Goal: Communication & Community: Answer question/provide support

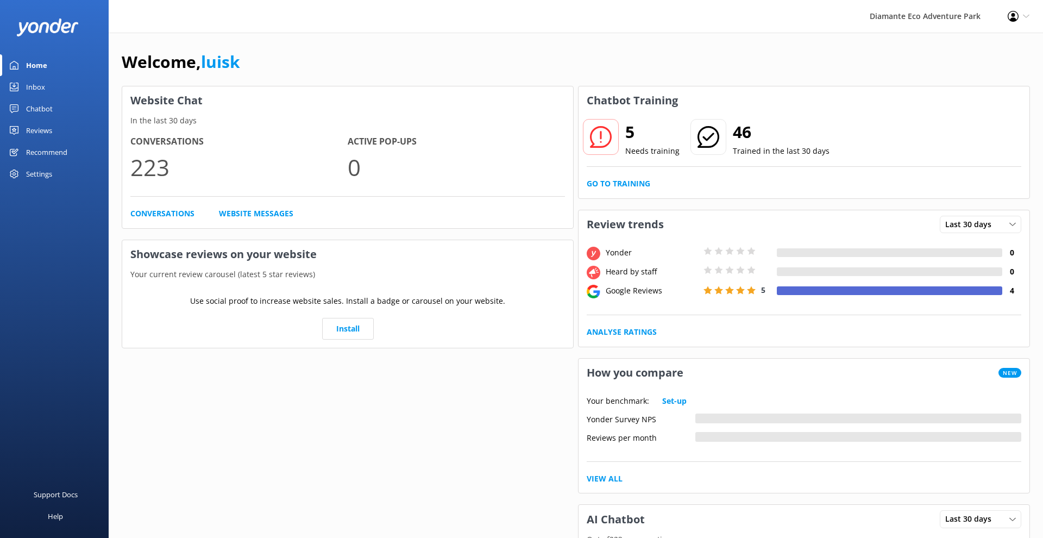
click at [612, 129] on div at bounding box center [601, 137] width 36 height 36
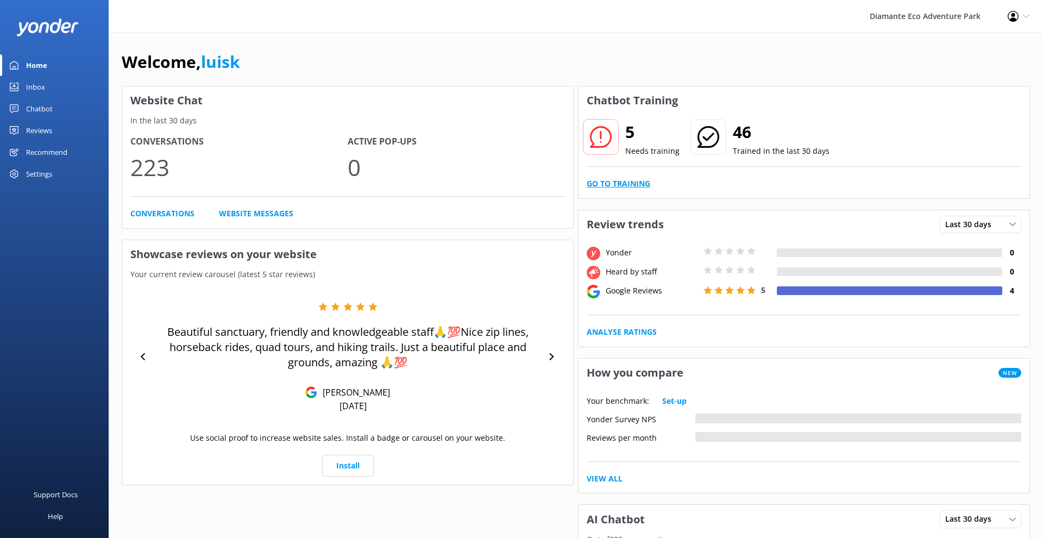
click at [597, 189] on link "Go to Training" at bounding box center [619, 184] width 64 height 12
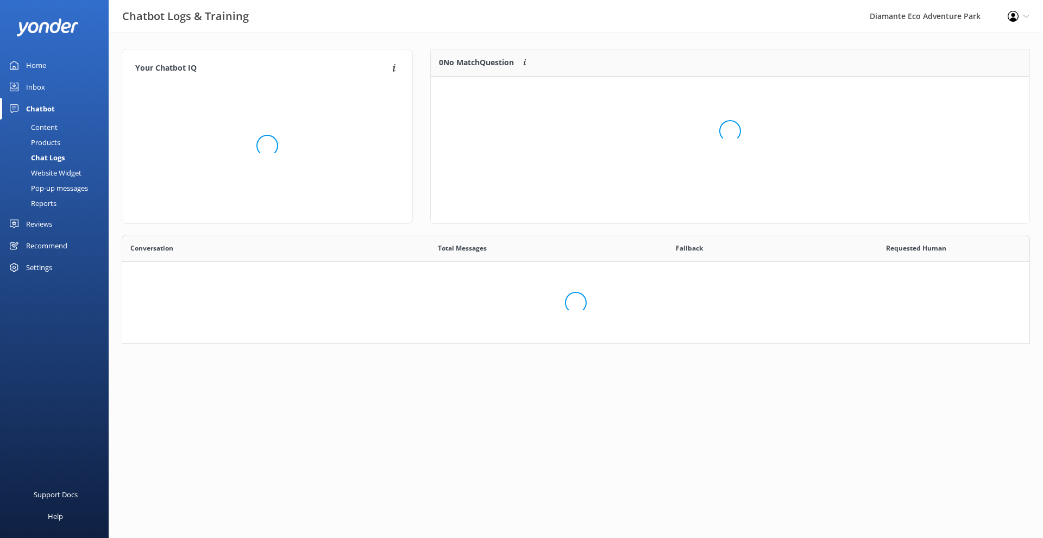
scroll to position [136, 598]
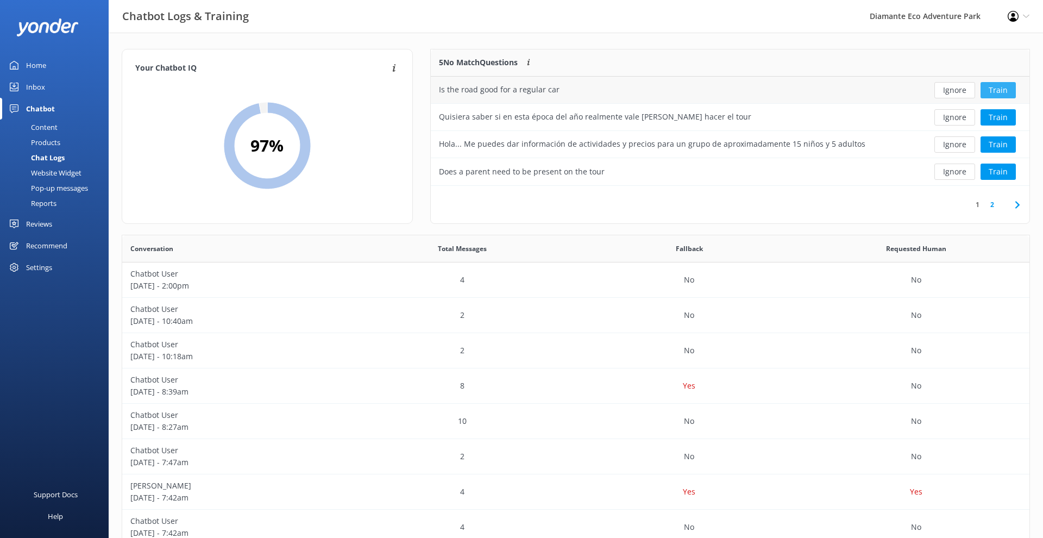
click at [991, 92] on button "Train" at bounding box center [997, 90] width 35 height 16
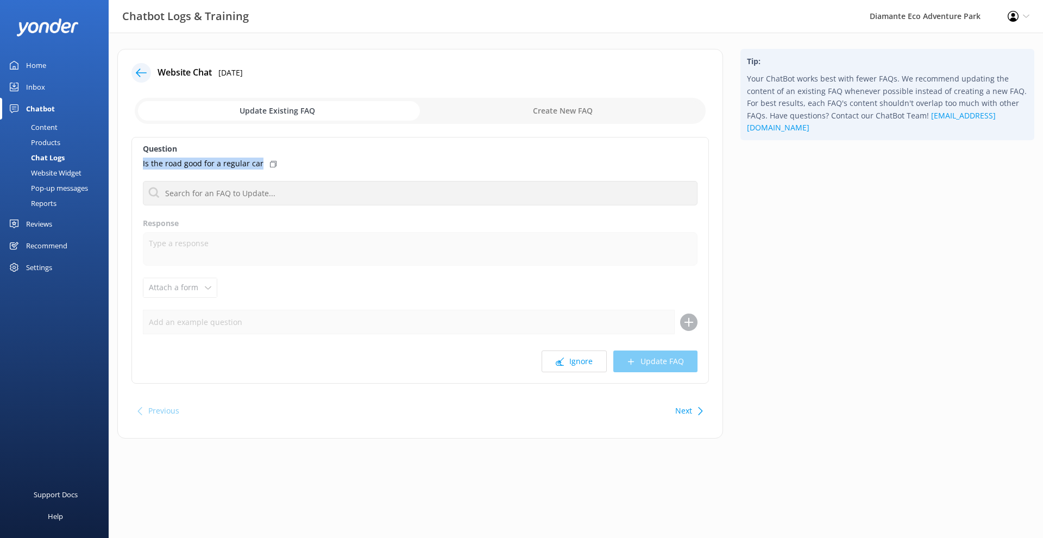
drag, startPoint x: 143, startPoint y: 163, endPoint x: 262, endPoint y: 166, distance: 119.5
click at [262, 166] on div "Is the road good for a regular car" at bounding box center [420, 163] width 554 height 12
copy p "Is the road good for a regular car"
click at [524, 99] on input "checkbox" at bounding box center [420, 111] width 571 height 26
checkbox input "true"
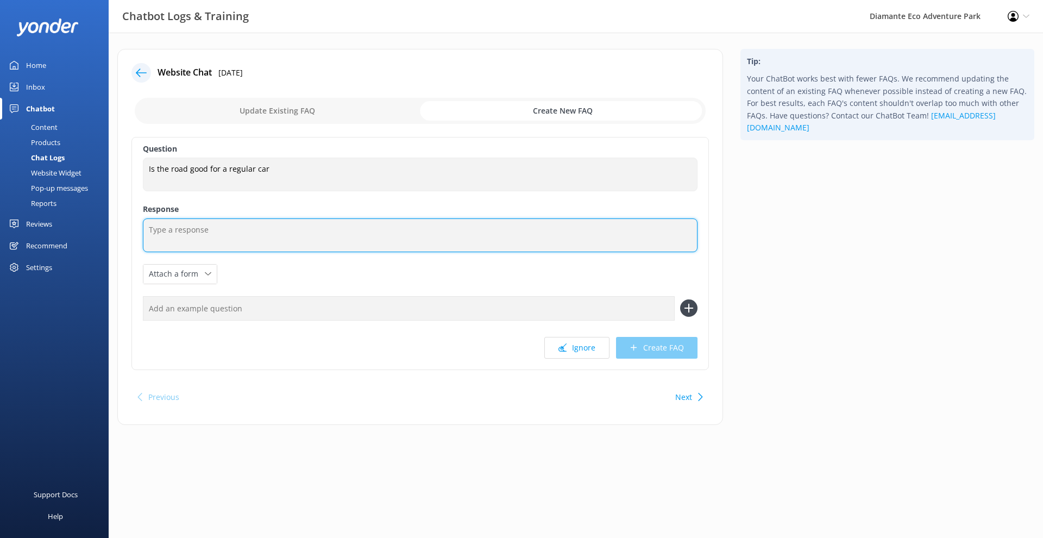
click at [247, 232] on textarea at bounding box center [420, 235] width 554 height 34
paste textarea "Yes, the road is suitable for a regular car. The access is well maintained, and…"
type textarea "Yes, the road is suitable for a regular car. The access is well maintained, and…"
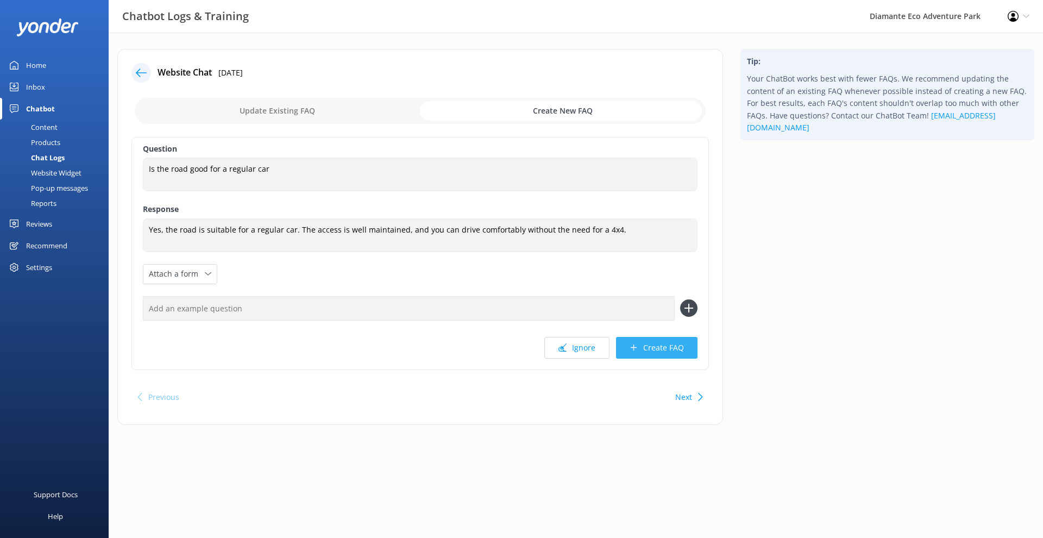
click at [652, 349] on button "Create FAQ" at bounding box center [656, 348] width 81 height 22
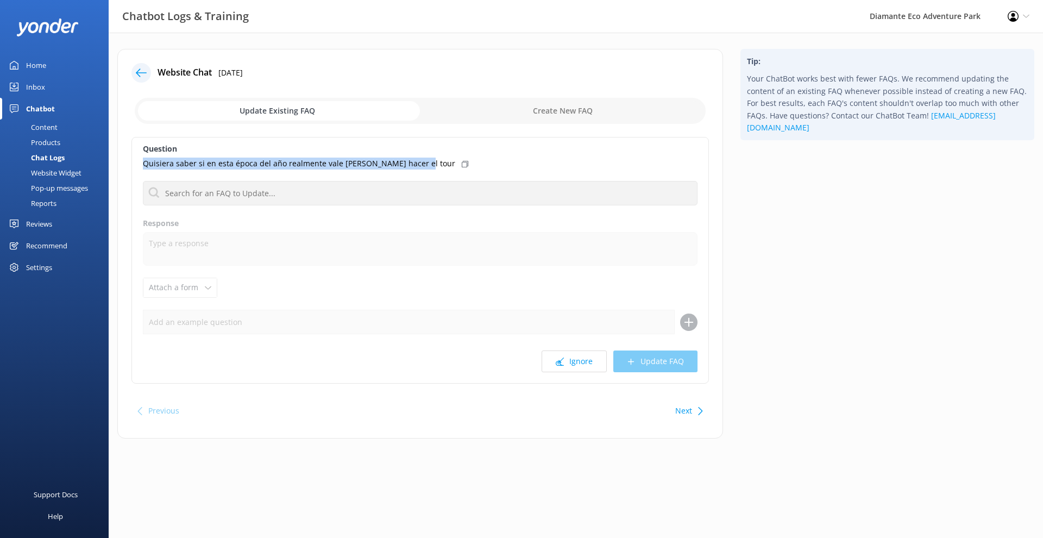
drag, startPoint x: 143, startPoint y: 164, endPoint x: 411, endPoint y: 165, distance: 267.7
click at [411, 165] on p "Quisiera saber si en esta época del año realmente vale [PERSON_NAME] hacer el t…" at bounding box center [299, 163] width 312 height 12
copy p "Quisiera saber si en esta época del año realmente vale [PERSON_NAME] hacer el t…"
click at [584, 113] on input "checkbox" at bounding box center [420, 111] width 571 height 26
checkbox input "true"
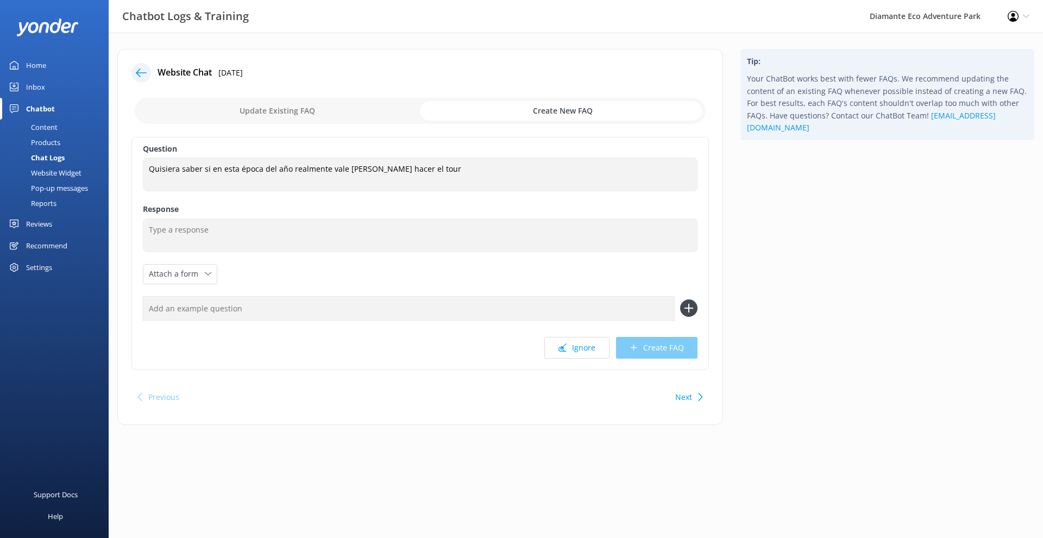
drag, startPoint x: 178, startPoint y: 264, endPoint x: 184, endPoint y: 249, distance: 16.3
click at [177, 262] on div "Question Quisiera saber si en esta época del año realmente vale [PERSON_NAME] h…" at bounding box center [419, 253] width 577 height 233
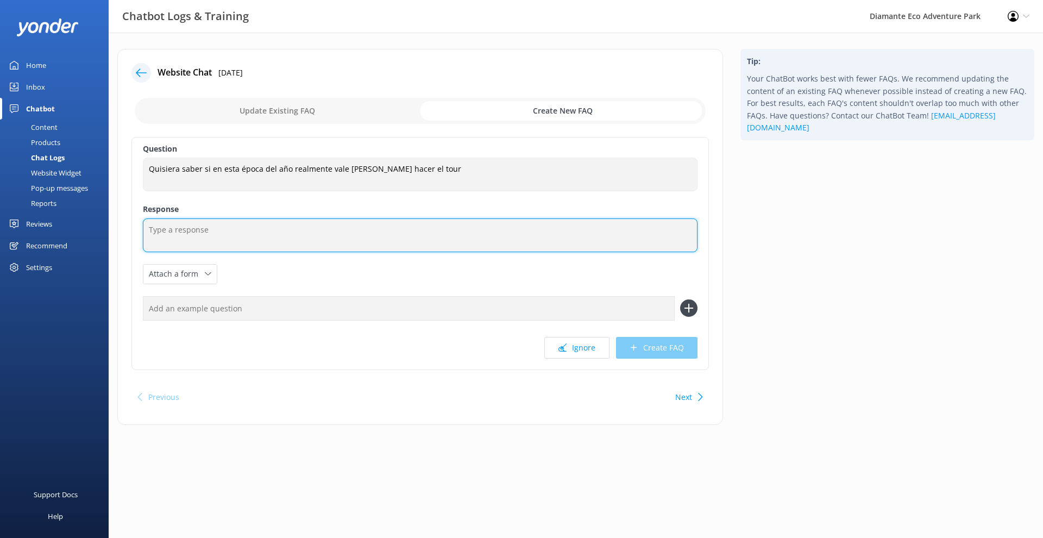
click at [184, 249] on textarea at bounding box center [420, 235] width 554 height 34
paste textarea "¡Claro que sí! La temporada verde es una de las más especiales para visitar Dia…"
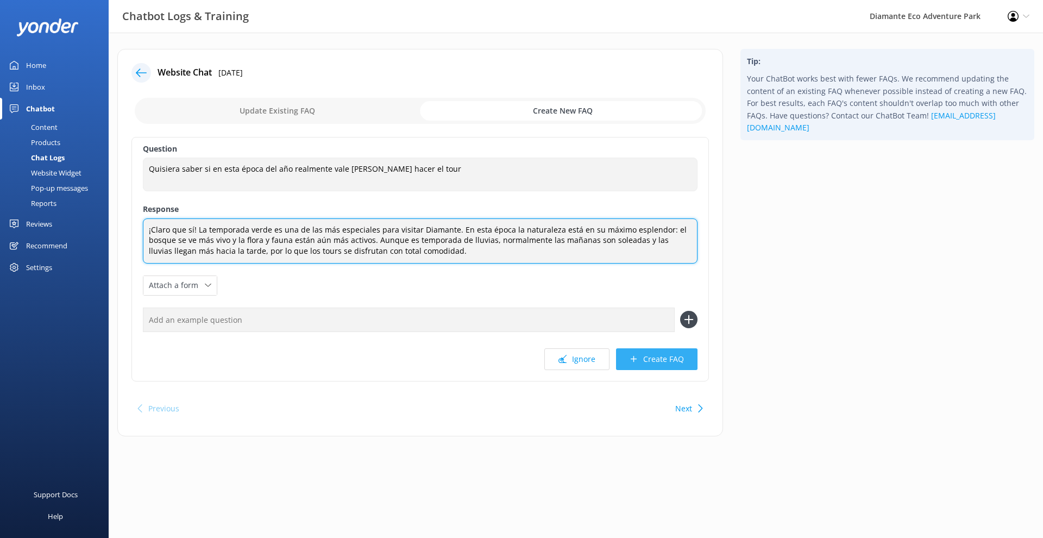
type textarea "¡Claro que sí! La temporada verde es una de las más especiales para visitar Dia…"
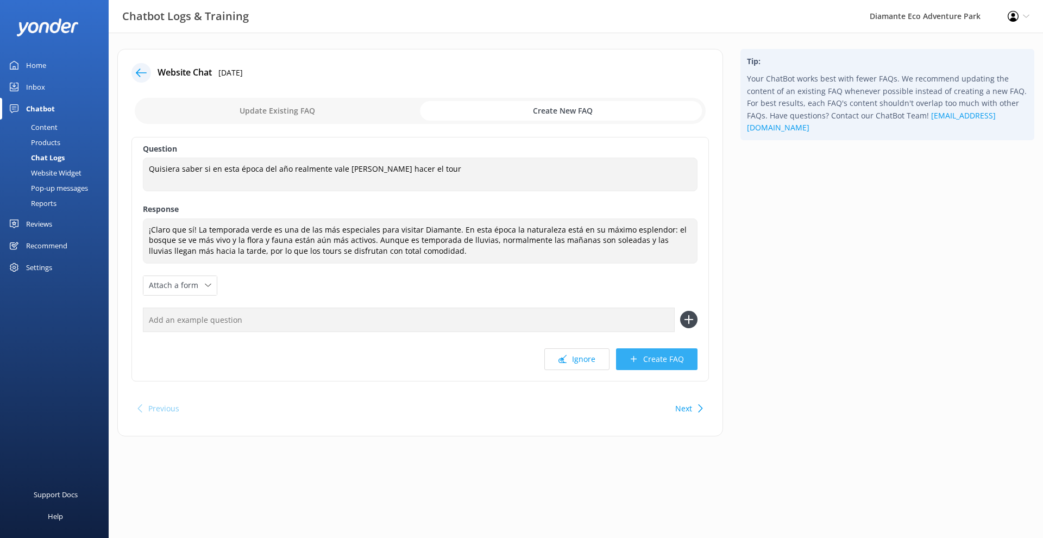
click at [667, 355] on button "Create FAQ" at bounding box center [656, 359] width 81 height 22
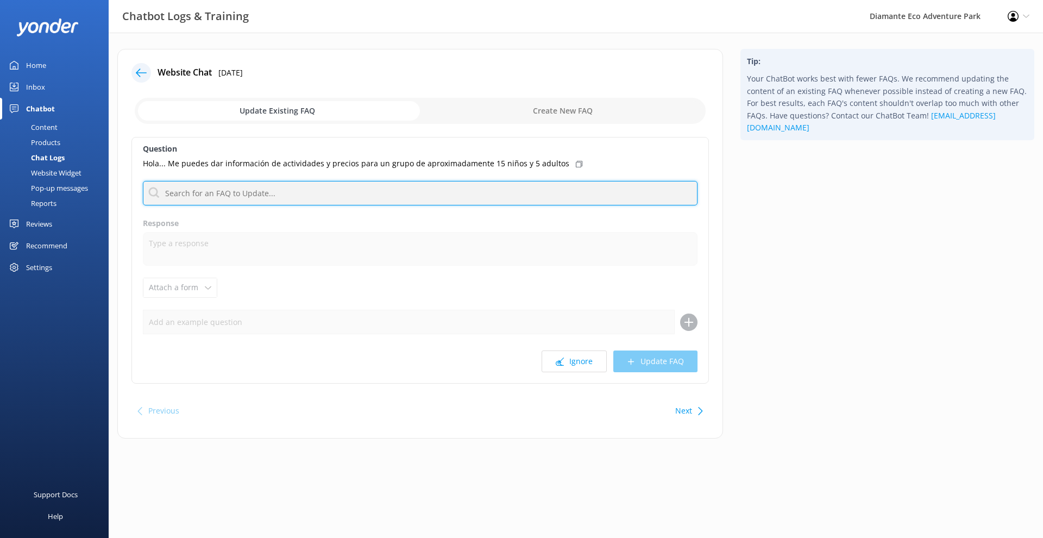
click at [209, 194] on input "text" at bounding box center [420, 193] width 554 height 24
click at [210, 190] on input "text" at bounding box center [420, 193] width 554 height 24
click at [226, 198] on input "text" at bounding box center [420, 193] width 554 height 24
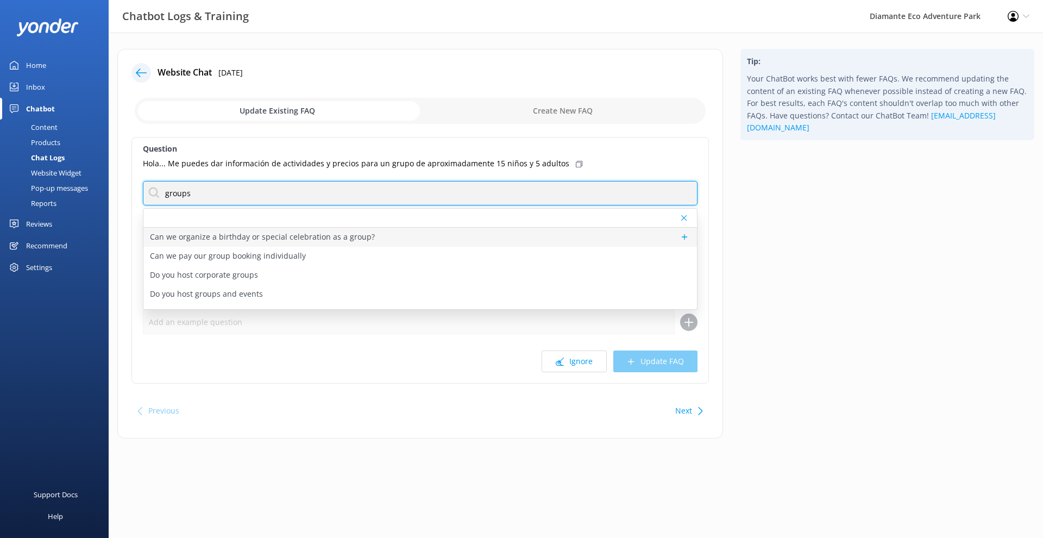
type input "groups"
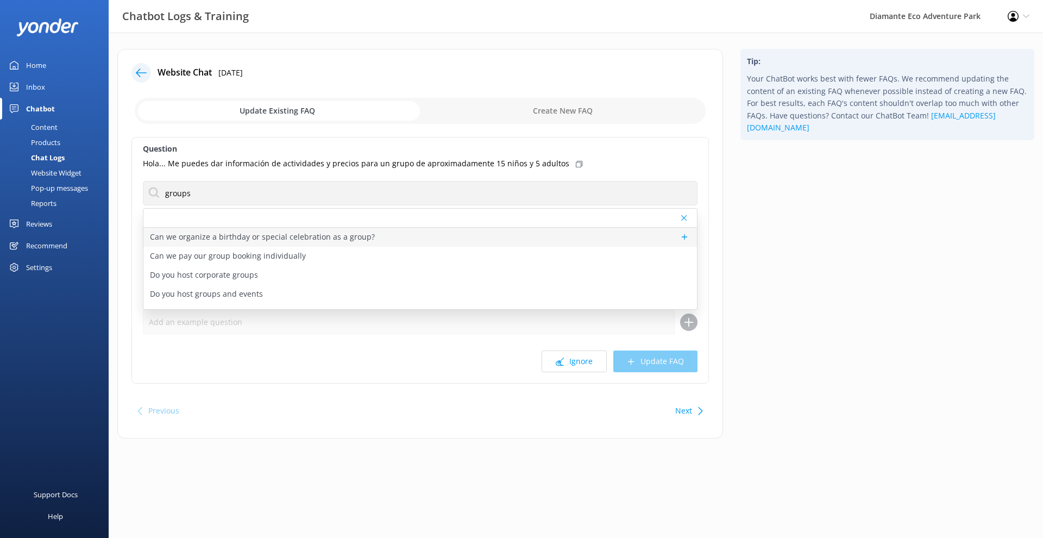
click at [242, 237] on p "Can we organize a birthday or special celebration as a group?" at bounding box center [262, 237] width 225 height 12
type textarea "Diamante is a great place to celebrate! From birthdays to anniversaries and fam…"
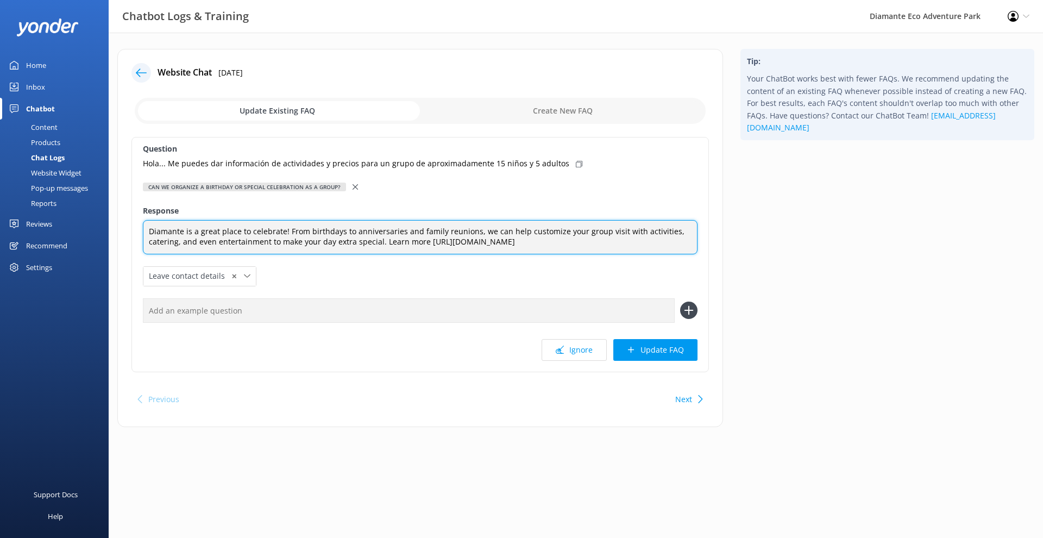
drag, startPoint x: 626, startPoint y: 242, endPoint x: 128, endPoint y: 229, distance: 498.2
click at [128, 229] on div "Website Chat [DATE] Update Existing FAQ Create New FAQ Question Hola... Me pued…" at bounding box center [420, 238] width 606 height 378
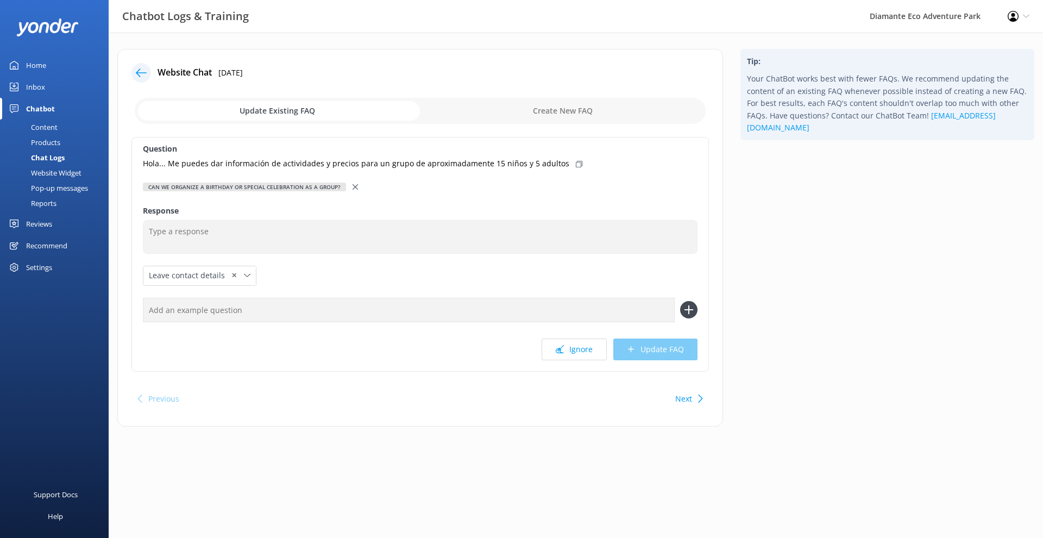
click at [352, 186] on icon at bounding box center [354, 186] width 5 height 5
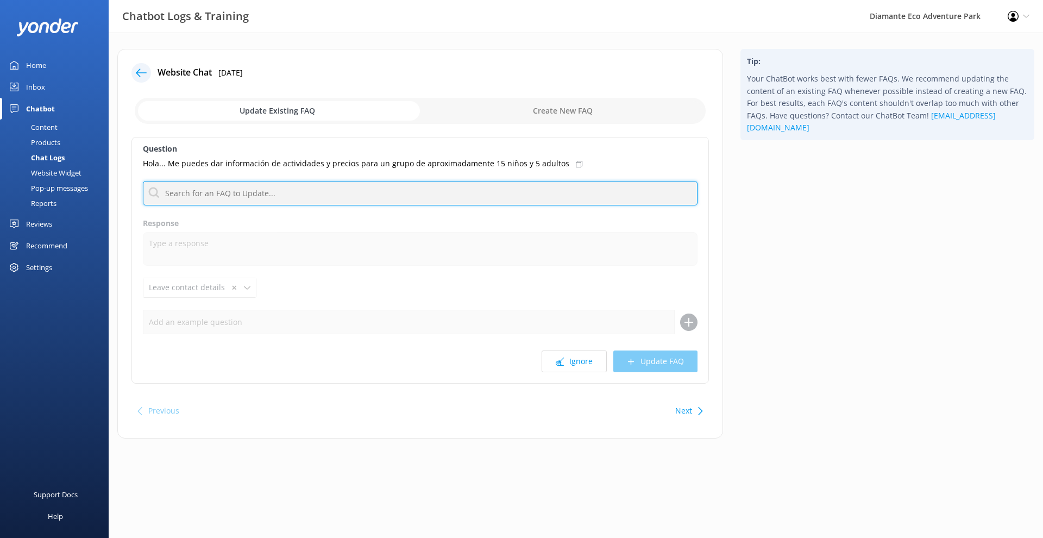
click at [210, 190] on input "text" at bounding box center [420, 193] width 554 height 24
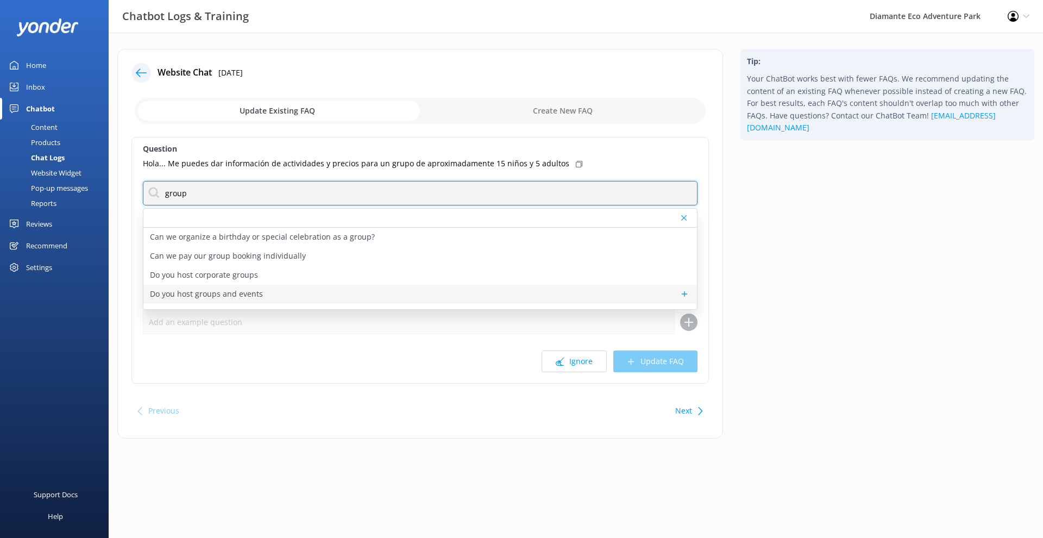
type input "group"
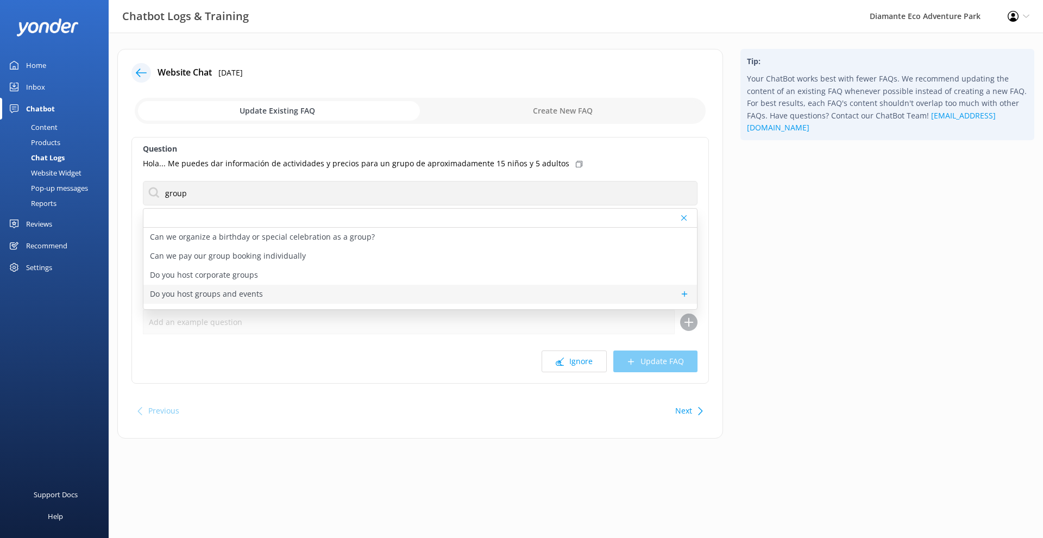
click at [242, 299] on p "Do you host groups and events" at bounding box center [206, 294] width 113 height 12
type textarea "[GEOGRAPHIC_DATA] is the perfect setting for group events - from corporate retr…"
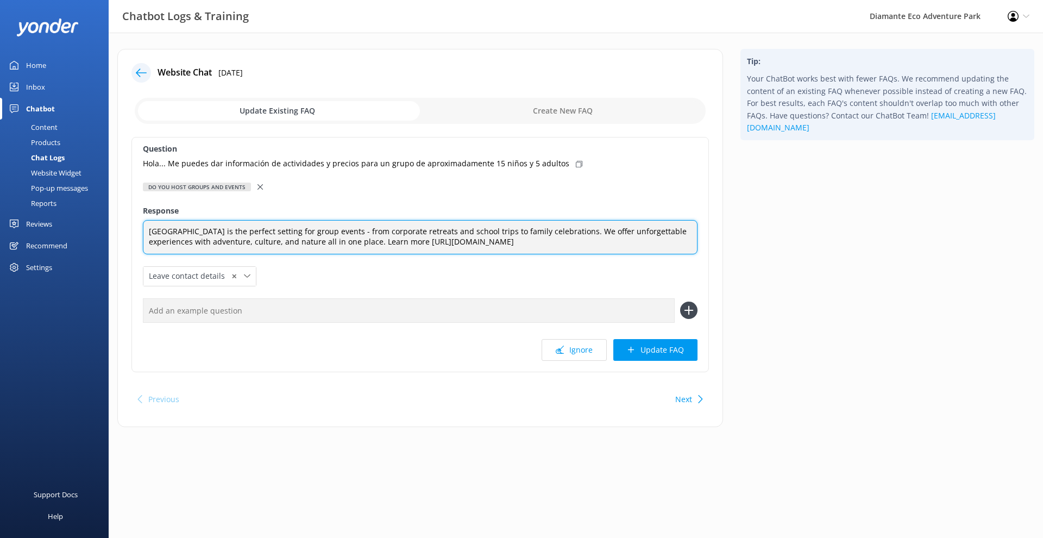
drag, startPoint x: 149, startPoint y: 230, endPoint x: 774, endPoint y: 282, distance: 627.3
click at [774, 282] on div "Website Chat [DATE] Update Existing FAQ Create New FAQ Question Hola... Me pued…" at bounding box center [576, 243] width 934 height 389
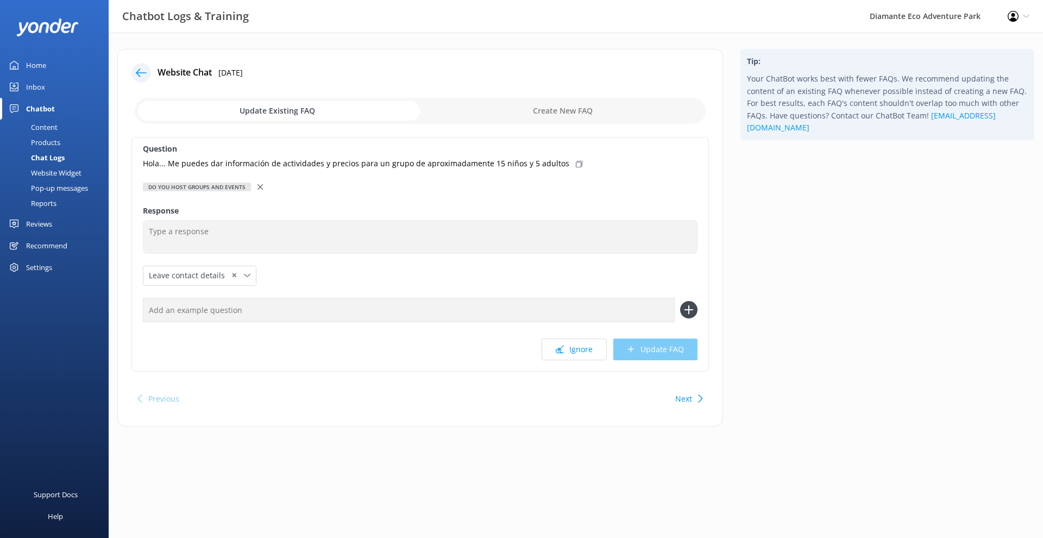
click at [149, 172] on div "Question Hola... Me puedes dar información de actividades y precios para un gru…" at bounding box center [419, 254] width 577 height 235
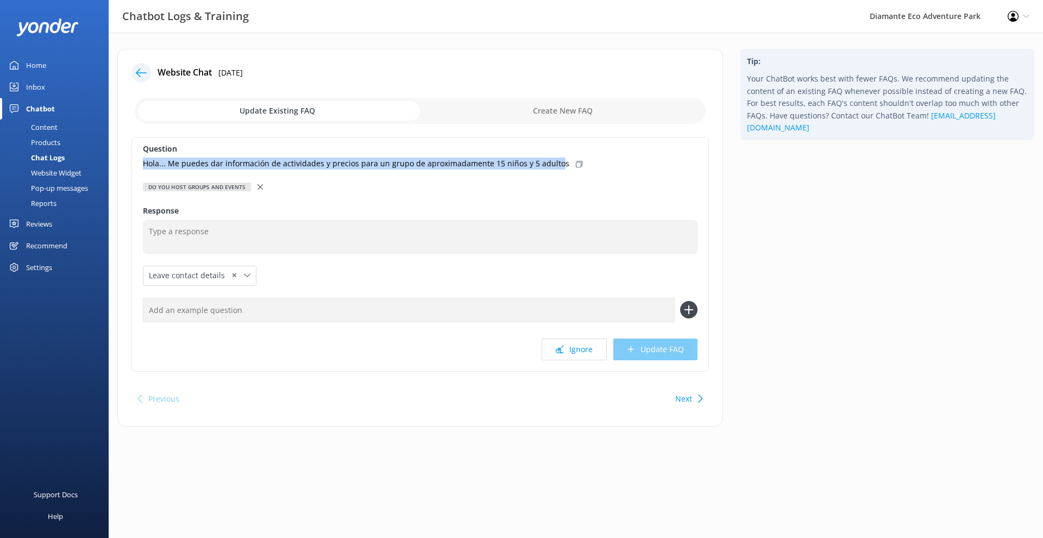
drag, startPoint x: 141, startPoint y: 163, endPoint x: 553, endPoint y: 167, distance: 412.2
click at [553, 167] on div "Question Hola... Me puedes dar información de actividades y precios para un gru…" at bounding box center [419, 254] width 577 height 235
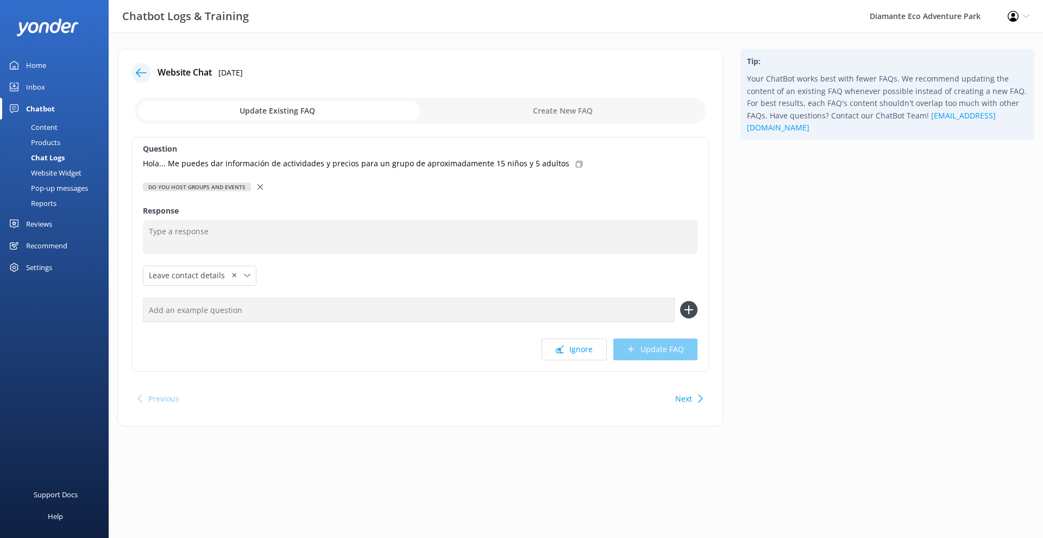
click at [150, 158] on p "Hola... Me puedes dar información de actividades y precios para un grupo de apr…" at bounding box center [356, 163] width 426 height 12
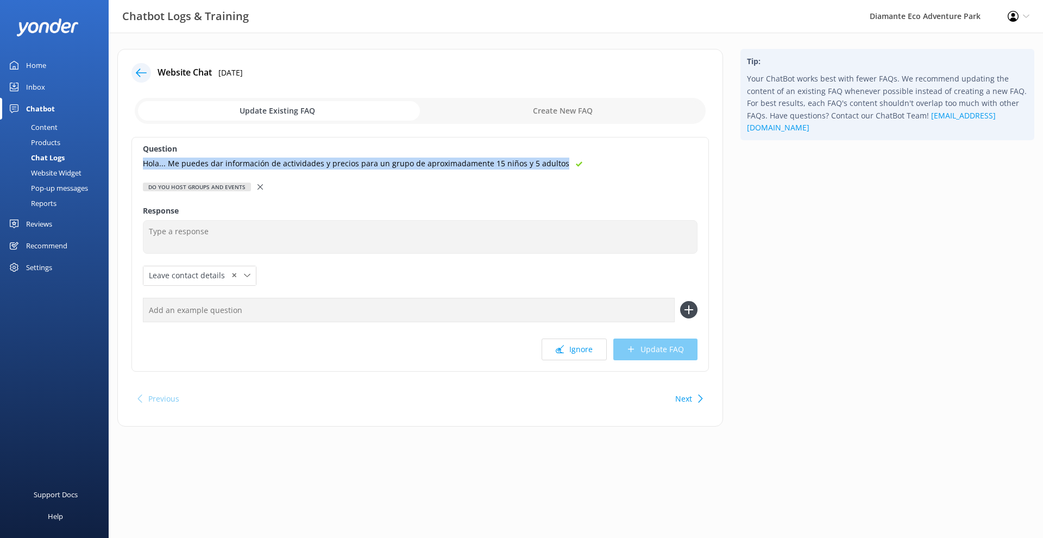
drag, startPoint x: 141, startPoint y: 159, endPoint x: 557, endPoint y: 163, distance: 415.5
click at [557, 163] on div "Question Hola... Me puedes dar información de actividades y precios para un gru…" at bounding box center [419, 254] width 577 height 235
copy p "Hola... Me puedes dar información de actividades y precios para un grupo de apr…"
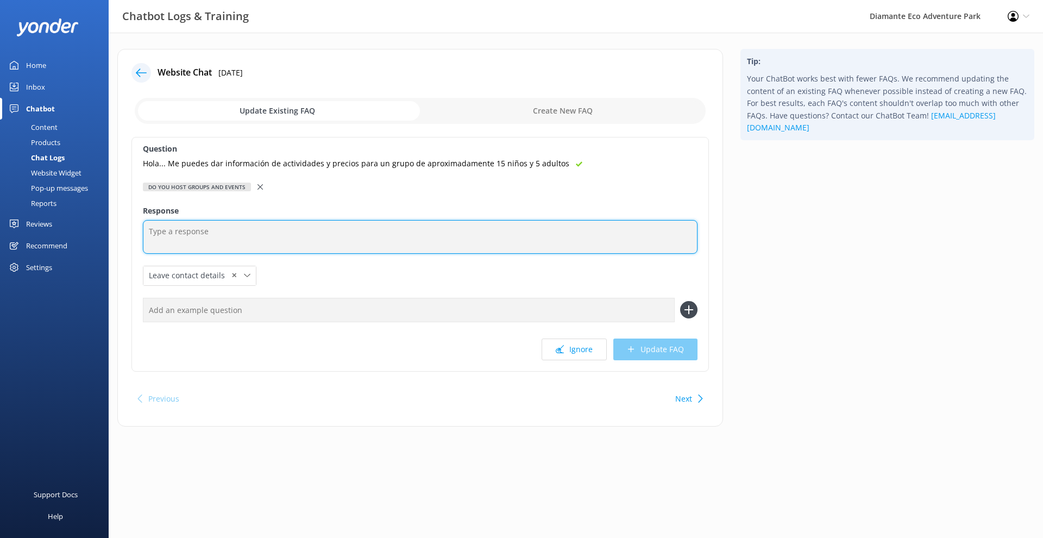
click at [270, 229] on textarea at bounding box center [420, 237] width 554 height 34
paste textarea "Hola 👋 ¡Muchas gracias por tu interés en Diamante Eco Adventure Park! Para grup…"
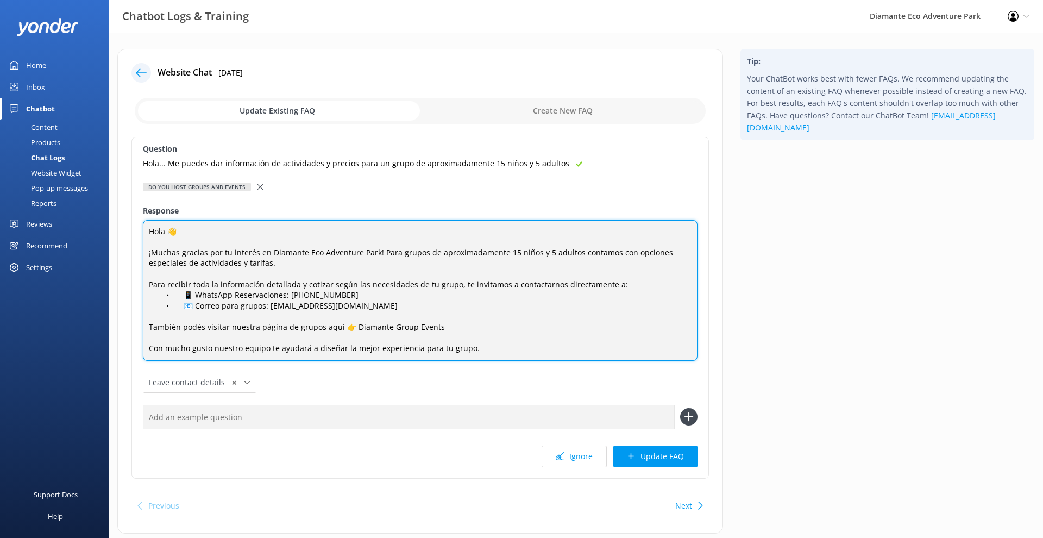
click at [388, 328] on textarea "Hola 👋 ¡Muchas gracias por tu interés en Diamante Eco Adventure Park! Para grup…" at bounding box center [420, 290] width 554 height 141
click at [389, 320] on textarea "Hola 👋 ¡Muchas gracias por tu interés en Diamante Eco Adventure Park! Para grup…" at bounding box center [420, 290] width 554 height 141
click at [427, 321] on textarea "Hola 👋 ¡Muchas gracias por tu interés en Diamante Eco Adventure Park! Para grup…" at bounding box center [420, 290] width 554 height 141
click at [437, 320] on textarea "Hola 👋 ¡Muchas gracias por tu interés en Diamante Eco Adventure Park! Para grup…" at bounding box center [420, 290] width 554 height 141
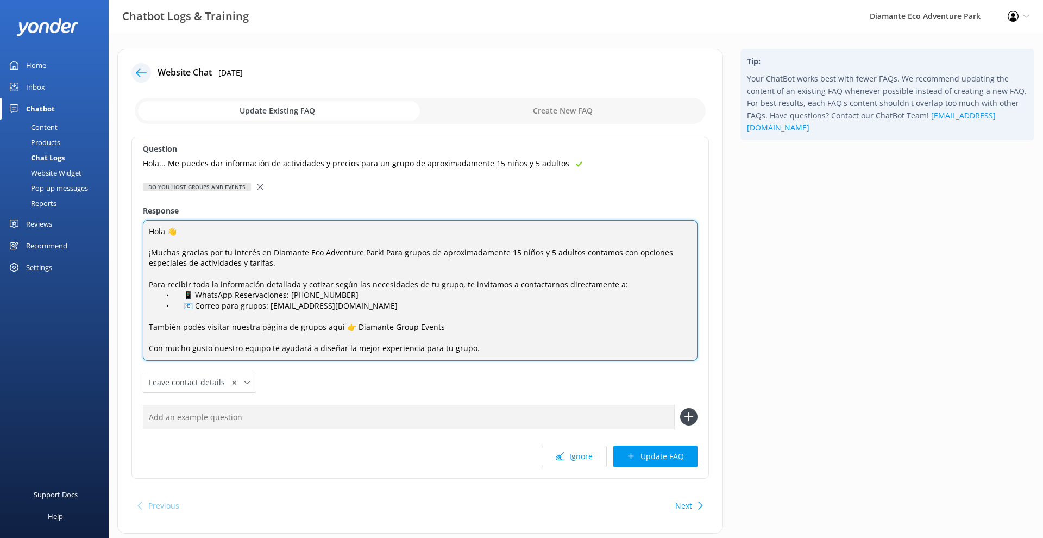
drag, startPoint x: 448, startPoint y: 325, endPoint x: 353, endPoint y: 321, distance: 95.1
click at [353, 321] on textarea "Hola 👋 ¡Muchas gracias por tu interés en Diamante Eco Adventure Park! Para grup…" at bounding box center [420, 290] width 554 height 141
paste textarea "[URL][DOMAIN_NAME]"
click at [377, 325] on textarea "Hola 👋 ¡Muchas gracias por tu interés en Diamante Eco Adventure Park! Para grup…" at bounding box center [420, 290] width 554 height 141
click at [536, 321] on textarea "Hola 👋 ¡Muchas gracias por tu interés en Diamante Eco Adventure Park! Para grup…" at bounding box center [420, 290] width 554 height 141
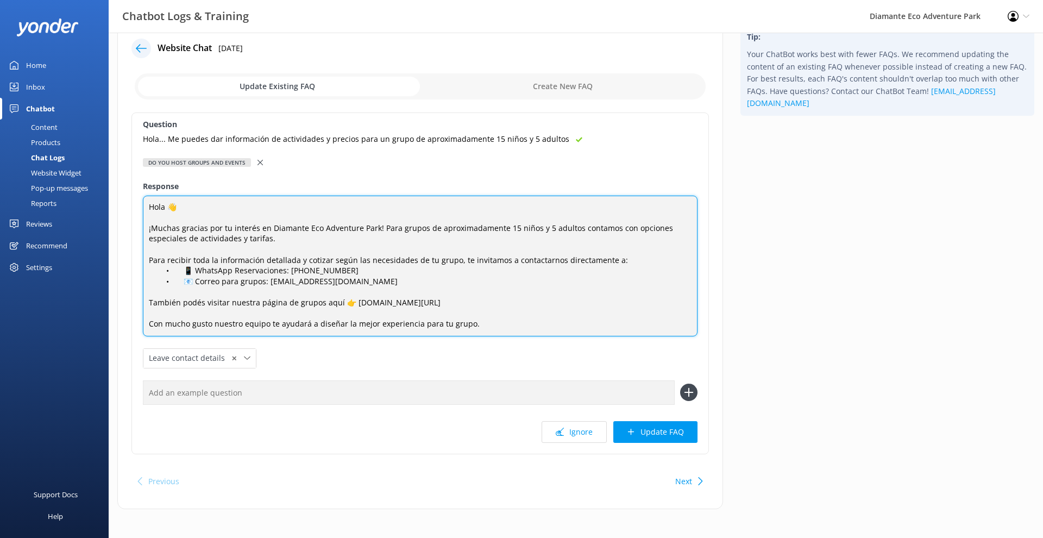
scroll to position [23, 0]
type textarea "Hola 👋 ¡Muchas gracias por tu interés en Diamante Eco Adventure Park! Para grup…"
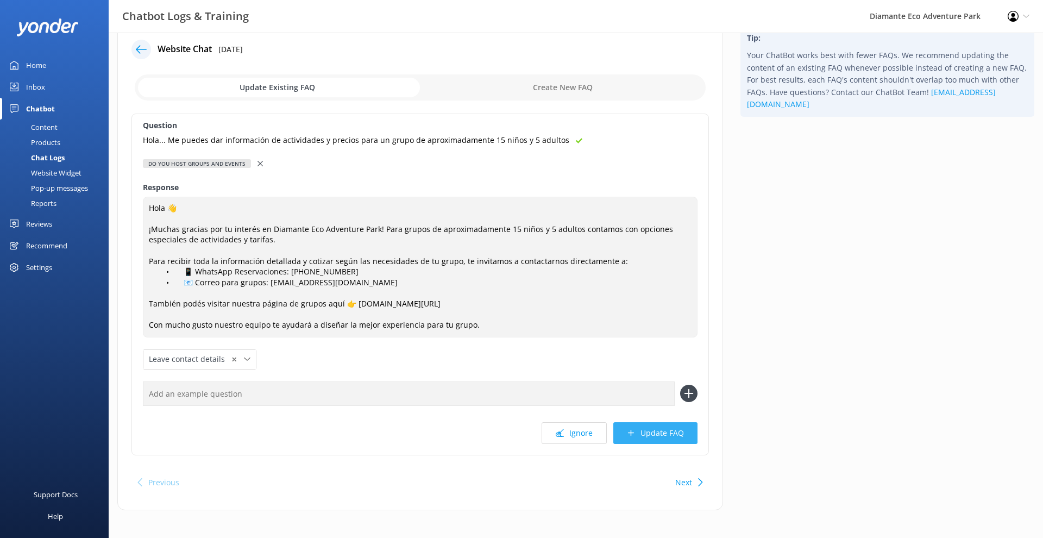
click at [666, 428] on button "Update FAQ" at bounding box center [655, 433] width 84 height 22
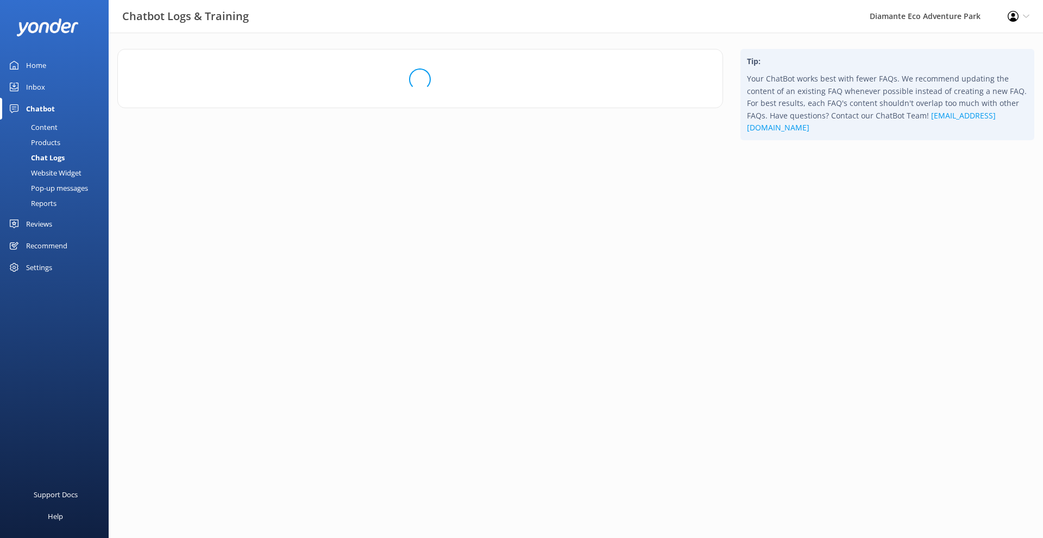
scroll to position [0, 0]
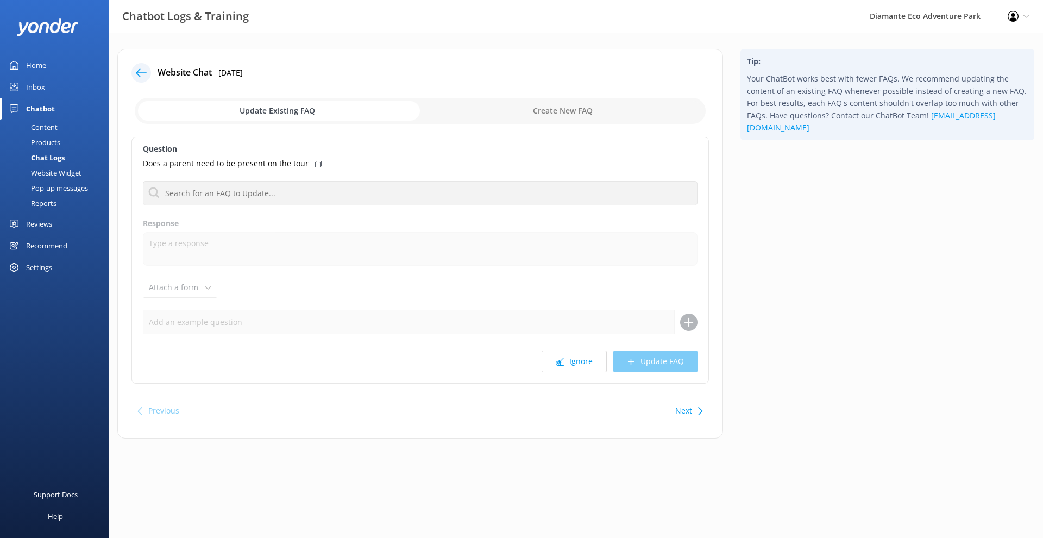
click at [315, 162] on icon at bounding box center [318, 164] width 7 height 7
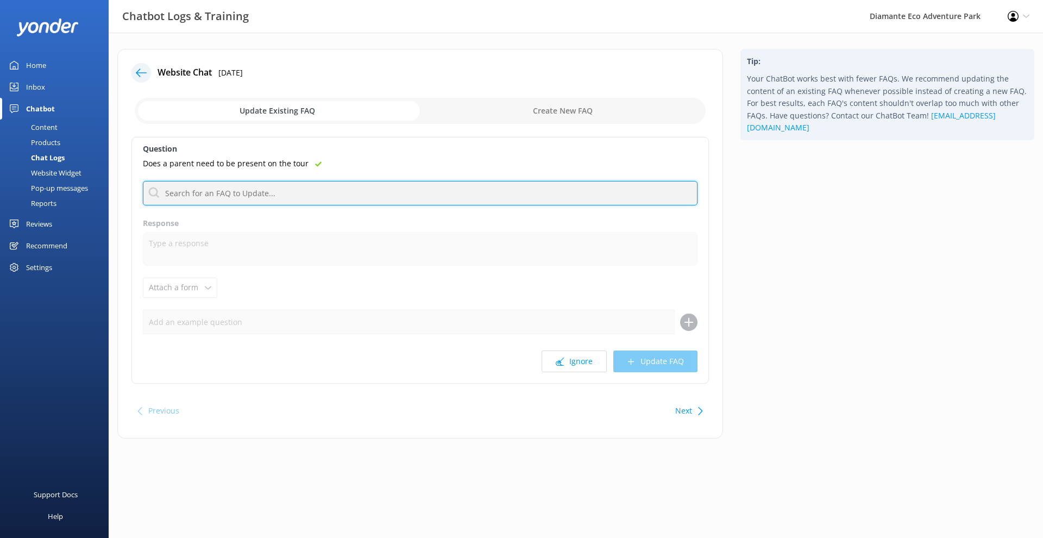
click at [185, 197] on input "text" at bounding box center [420, 193] width 554 height 24
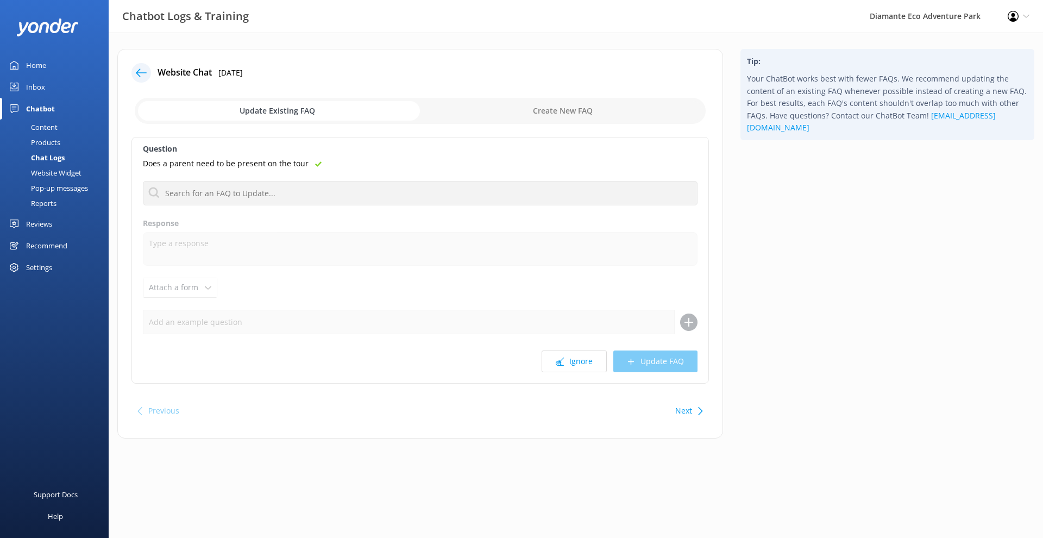
click at [586, 109] on input "checkbox" at bounding box center [420, 111] width 571 height 26
checkbox input "true"
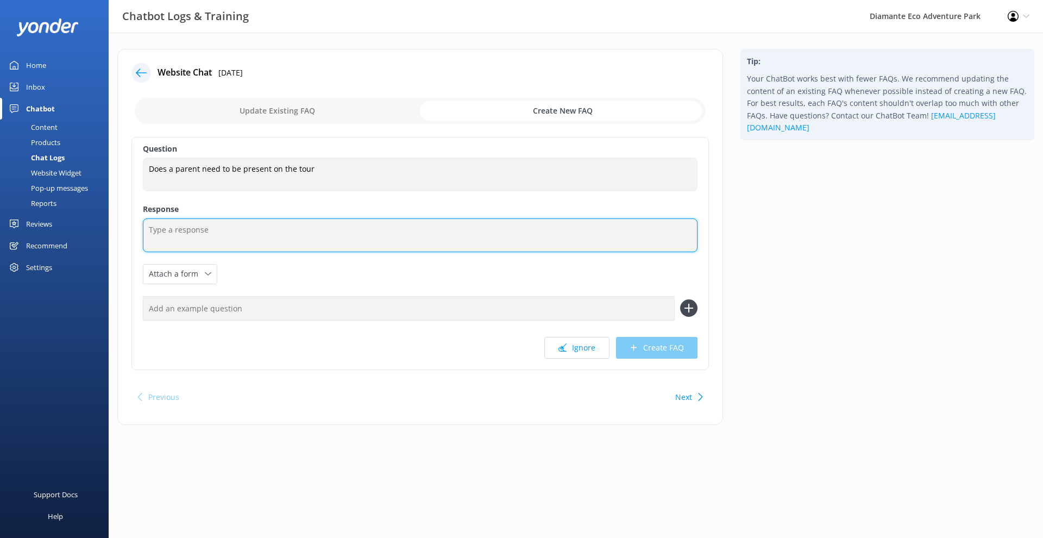
click at [277, 234] on textarea at bounding box center [420, 235] width 554 height 34
click at [187, 228] on textarea at bounding box center [420, 235] width 554 height 34
paste textarea "Yes. Minors must be accompanied by an adult. • Sanctuary/park entry: guests 15 …"
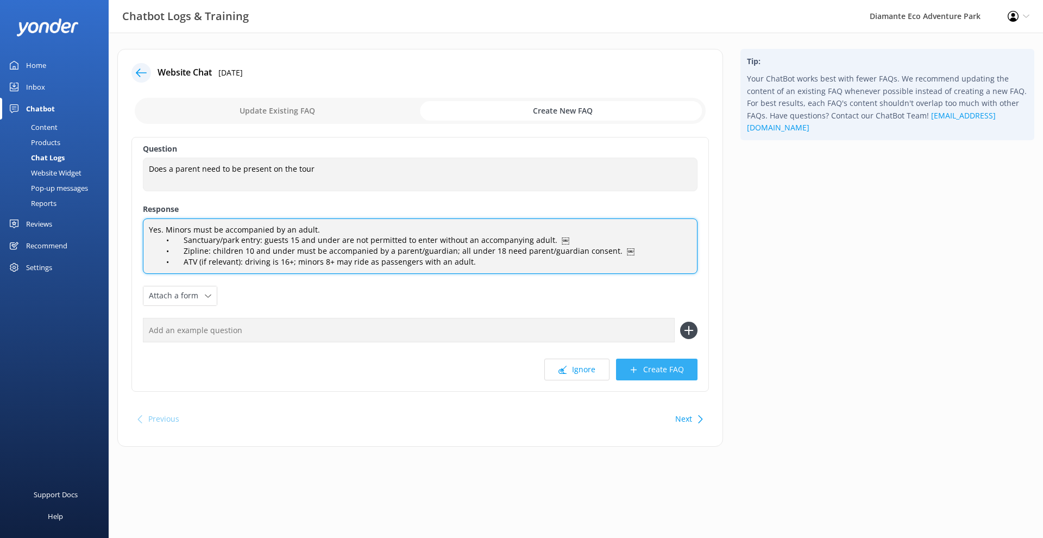
type textarea "Yes. Minors must be accompanied by an adult. • Sanctuary/park entry: guests 15 …"
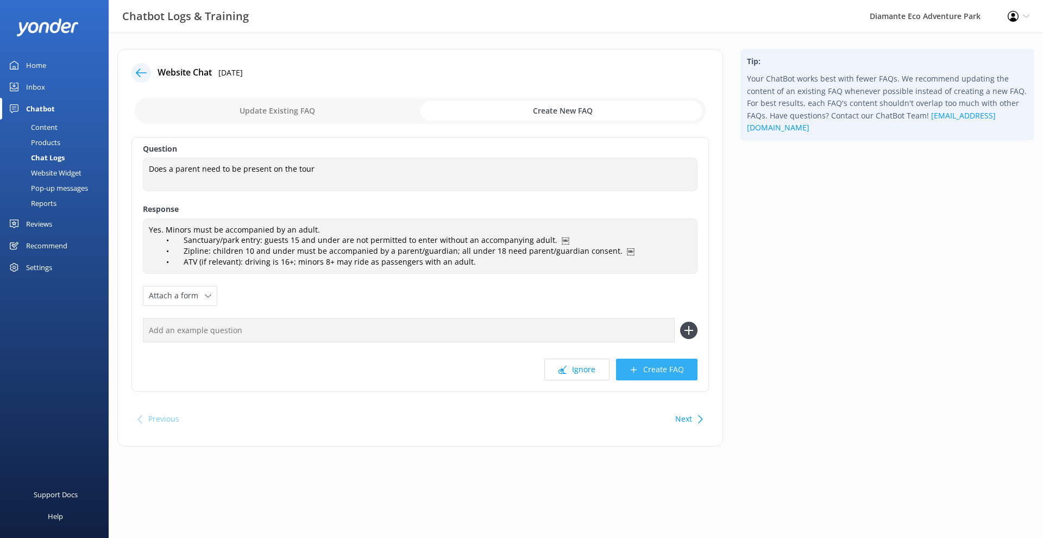
click at [663, 368] on button "Create FAQ" at bounding box center [656, 369] width 81 height 22
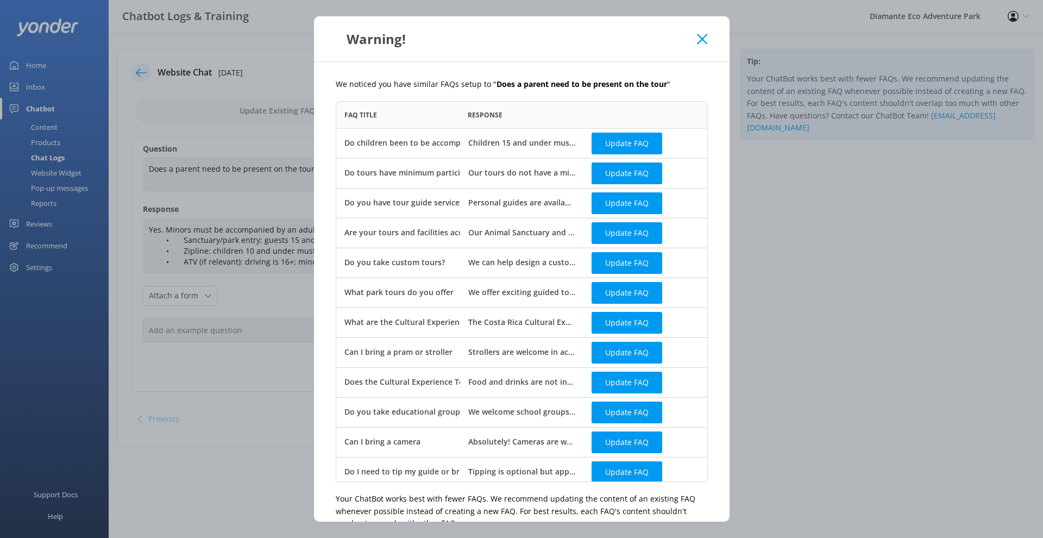
scroll to position [381, 372]
click at [517, 146] on div "Children 15 and under must be accompanied by an adult throughout the park, incl…" at bounding box center [522, 143] width 108 height 12
click at [389, 140] on div "Do children been to be accompanied by an adult" at bounding box center [434, 143] width 181 height 12
click at [398, 162] on div "Do tours have minimum participant requirements" at bounding box center [398, 173] width 124 height 30
click at [400, 189] on div "Do you have tour guide services" at bounding box center [398, 203] width 124 height 30
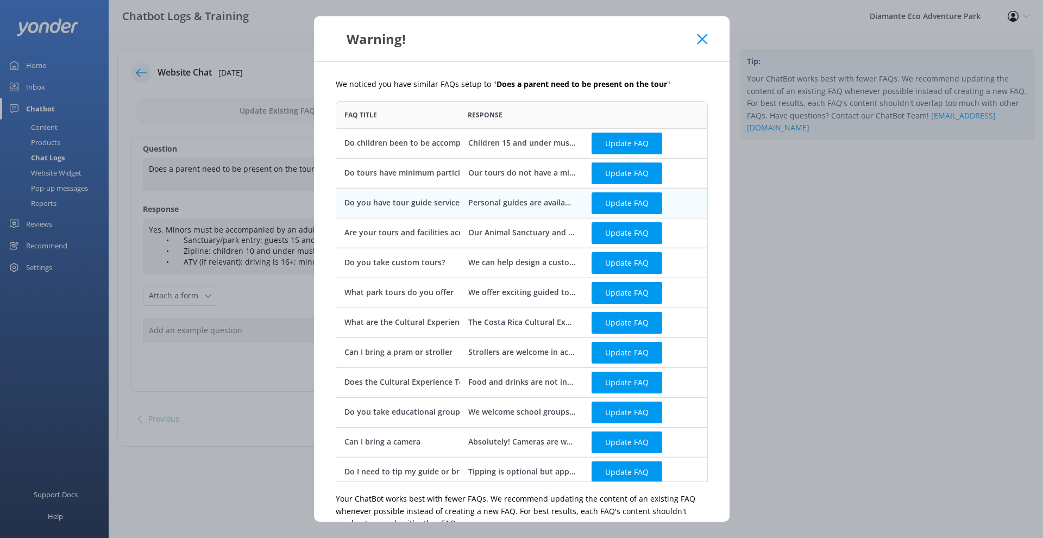
scroll to position [0, 0]
click at [442, 141] on div "Do children been to be accompanied by an adult" at bounding box center [434, 143] width 181 height 12
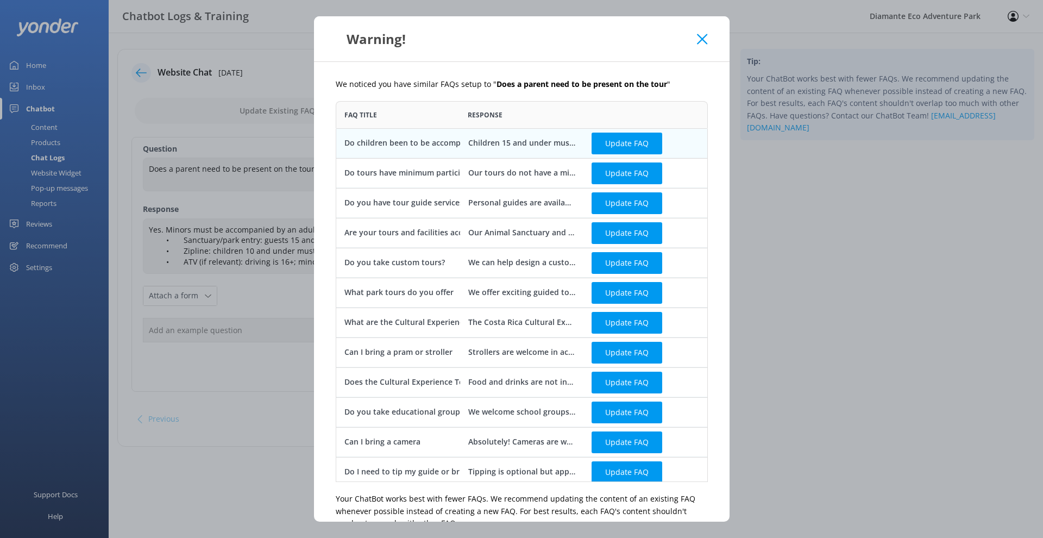
click at [705, 38] on icon at bounding box center [702, 39] width 10 height 11
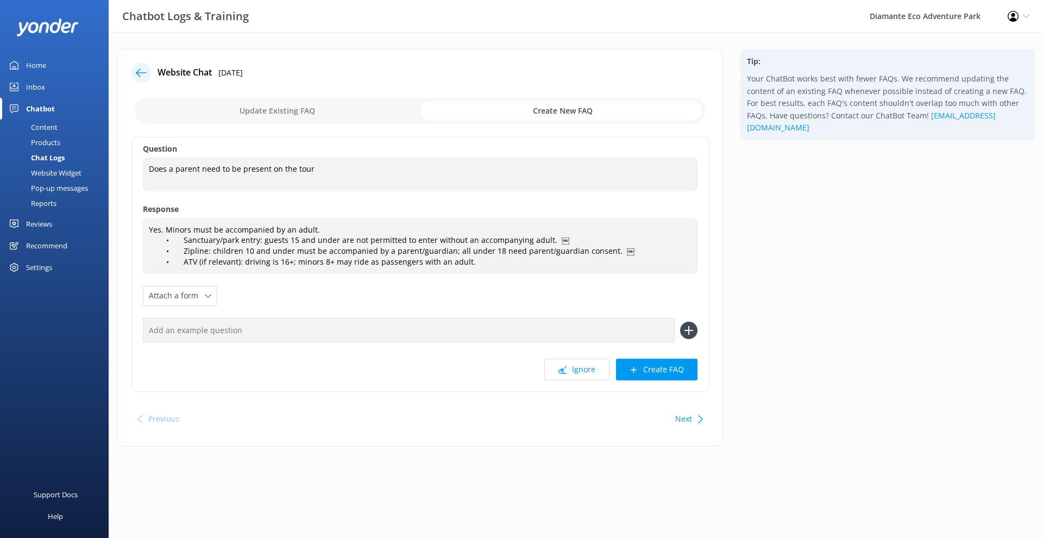
click at [693, 417] on div "Next" at bounding box center [688, 419] width 34 height 22
checkbox input "false"
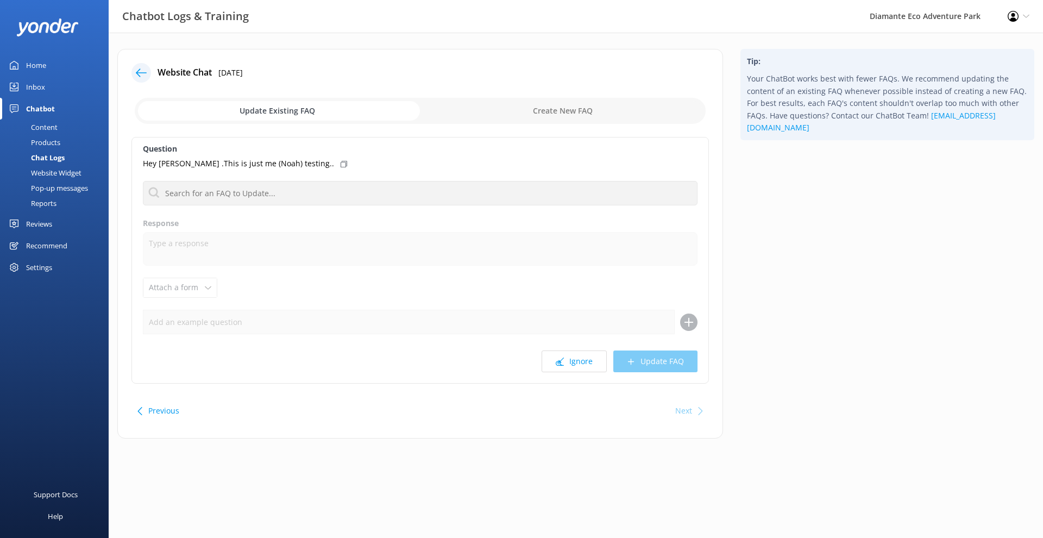
click at [161, 411] on button "Previous" at bounding box center [163, 411] width 31 height 22
click at [565, 106] on input "checkbox" at bounding box center [420, 111] width 571 height 26
checkbox input "true"
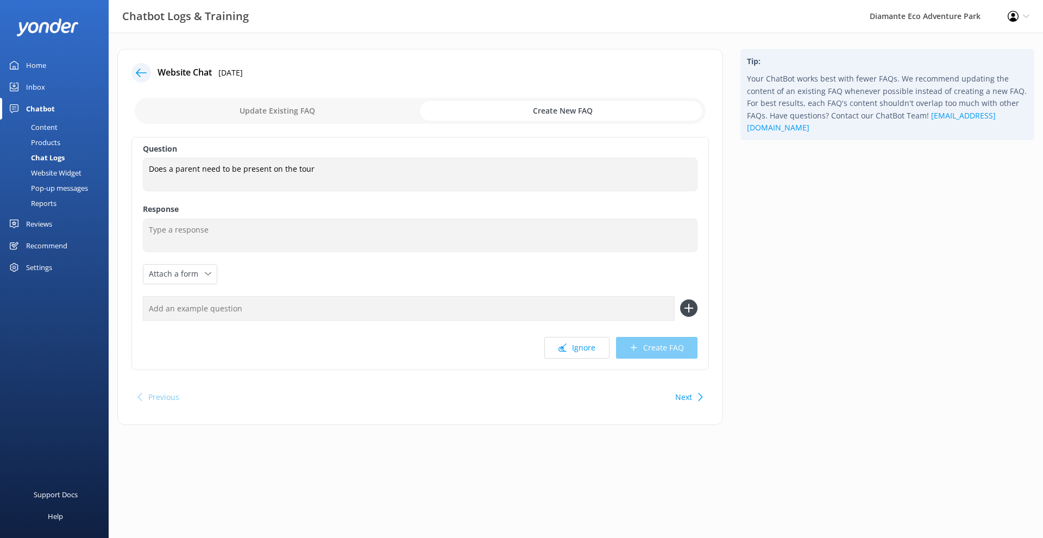
click at [256, 216] on div "Question Does a parent need to be present on the tour Does a parent need to be …" at bounding box center [419, 253] width 577 height 233
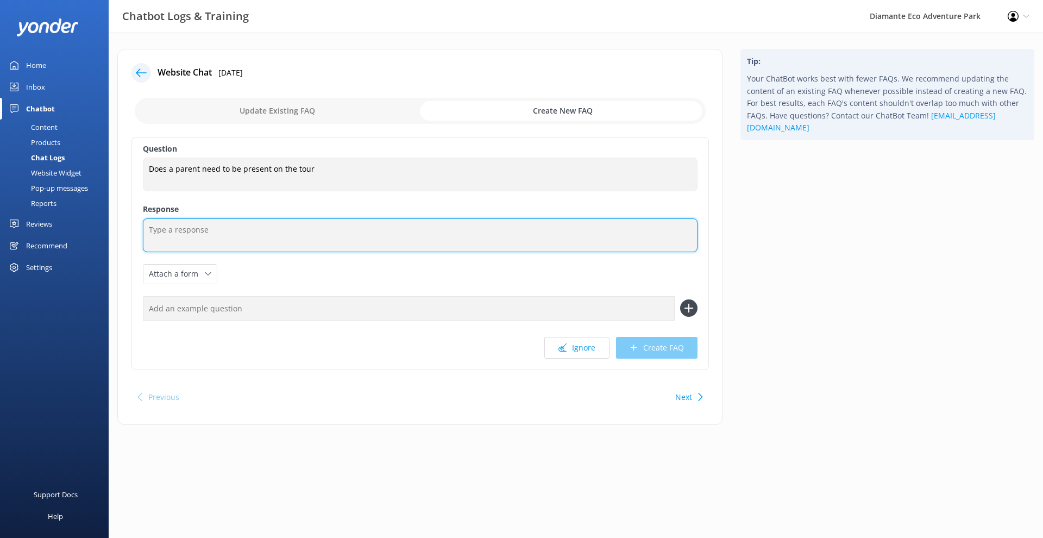
click at [243, 228] on textarea at bounding box center [420, 235] width 554 height 34
paste textarea "Yes. Minors must be accompanied by an adult. • Sanctuary/park entry: guests 15 …"
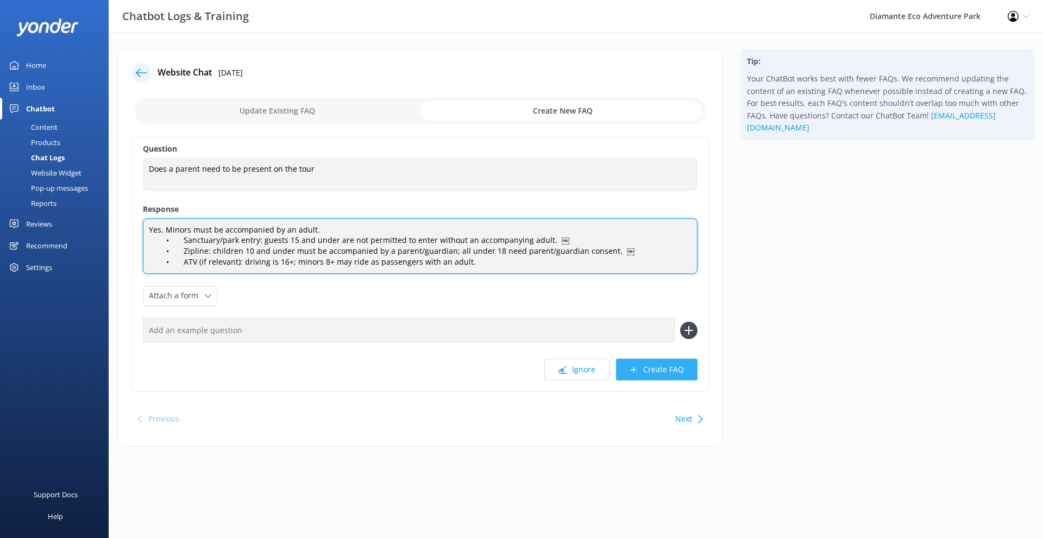
type textarea "Yes. Minors must be accompanied by an adult. • Sanctuary/park entry: guests 15 …"
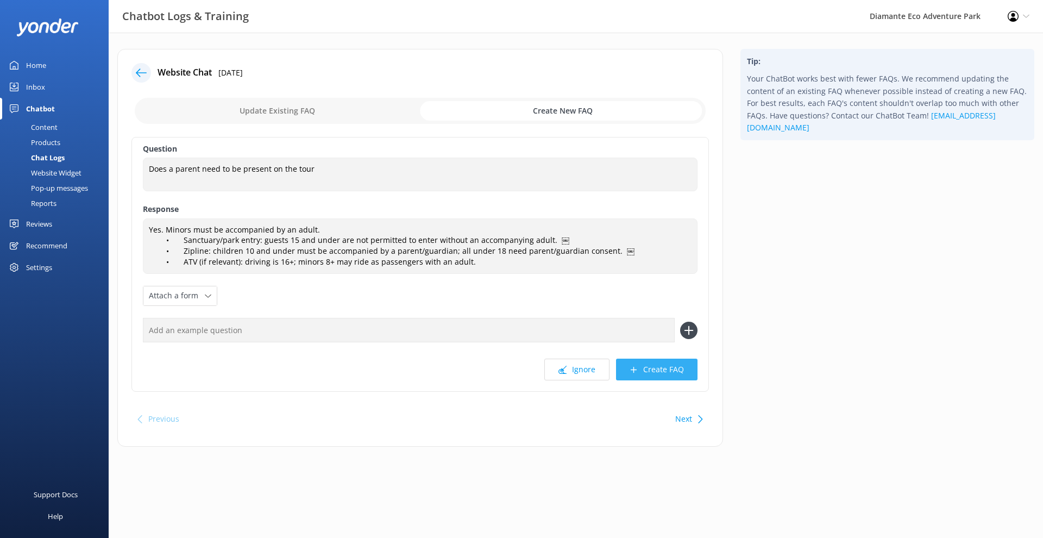
click at [655, 363] on button "Create FAQ" at bounding box center [656, 369] width 81 height 22
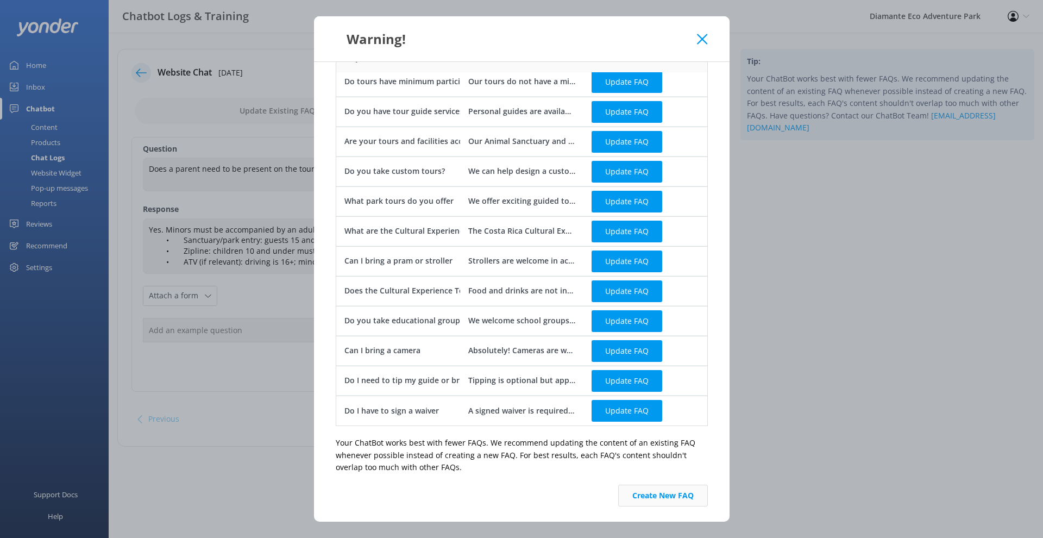
click at [662, 492] on button "Create New FAQ" at bounding box center [663, 495] width 90 height 22
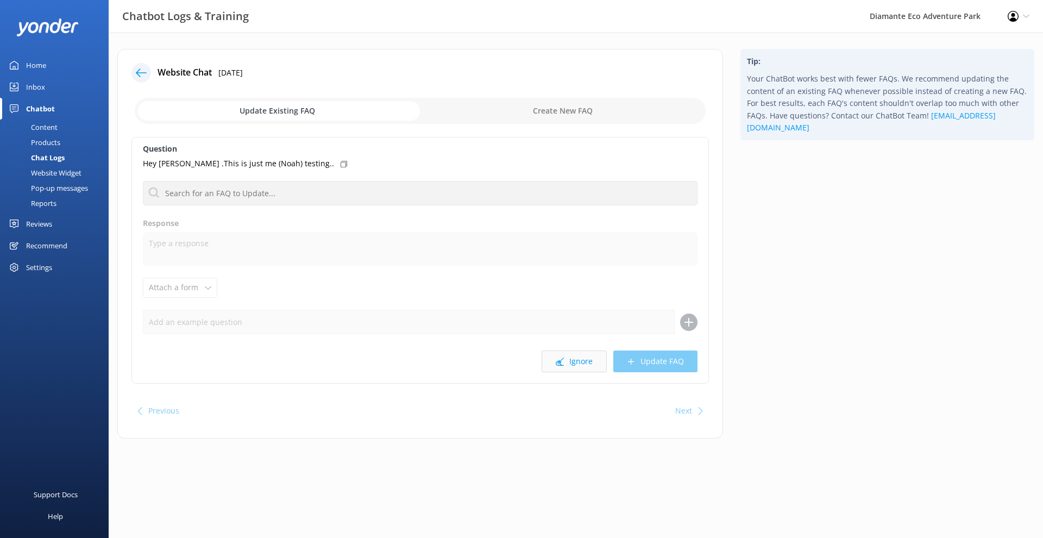
click at [581, 352] on button "Ignore" at bounding box center [573, 361] width 65 height 22
